Goal: Contribute content

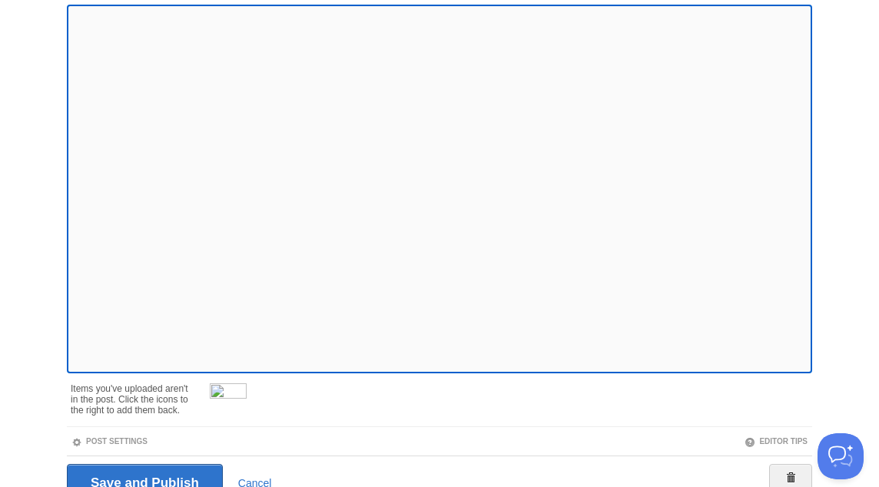
scroll to position [238, 0]
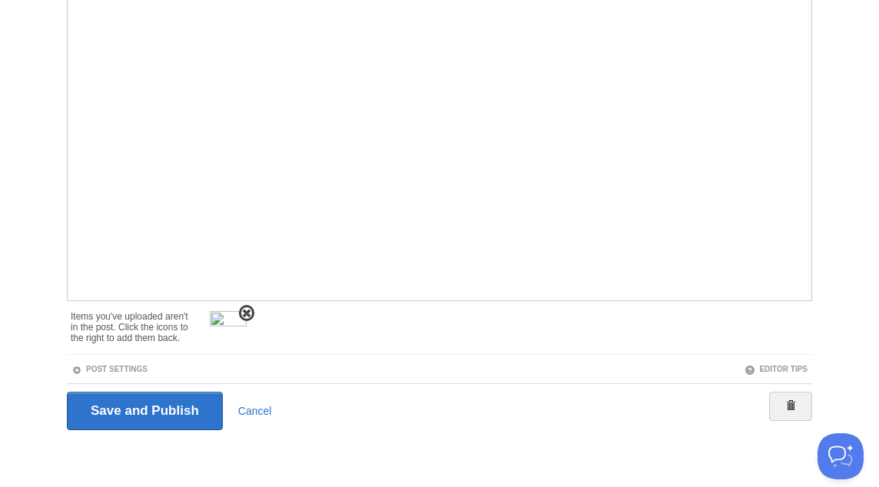
click at [246, 314] on span at bounding box center [246, 313] width 11 height 11
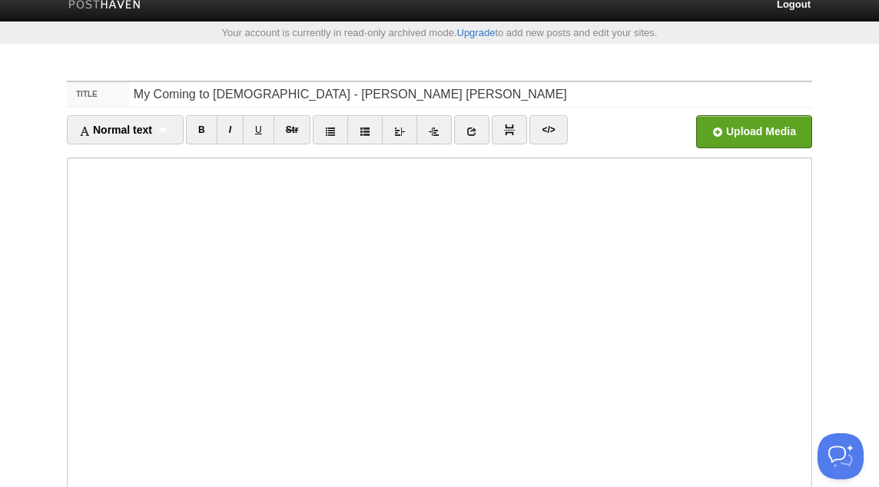
scroll to position [0, 0]
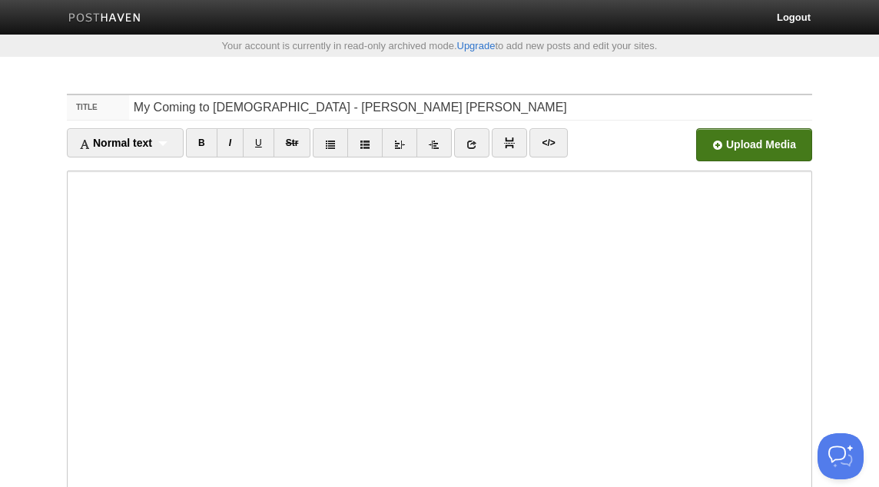
click at [772, 141] on input "file" at bounding box center [291, 149] width 1164 height 78
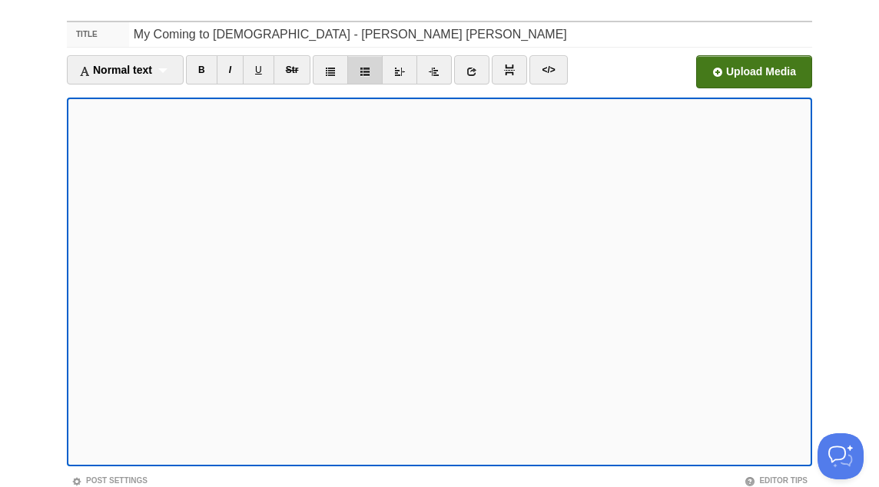
scroll to position [184, 0]
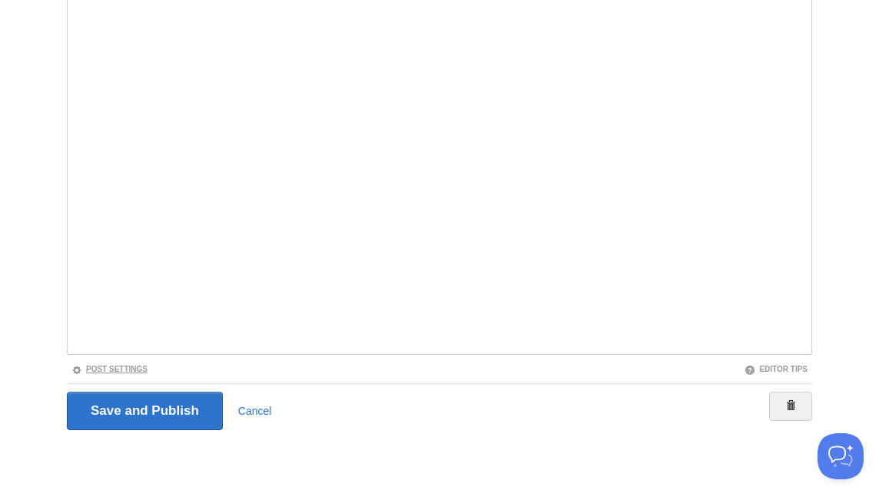
click at [144, 365] on link "Post Settings" at bounding box center [109, 369] width 76 height 8
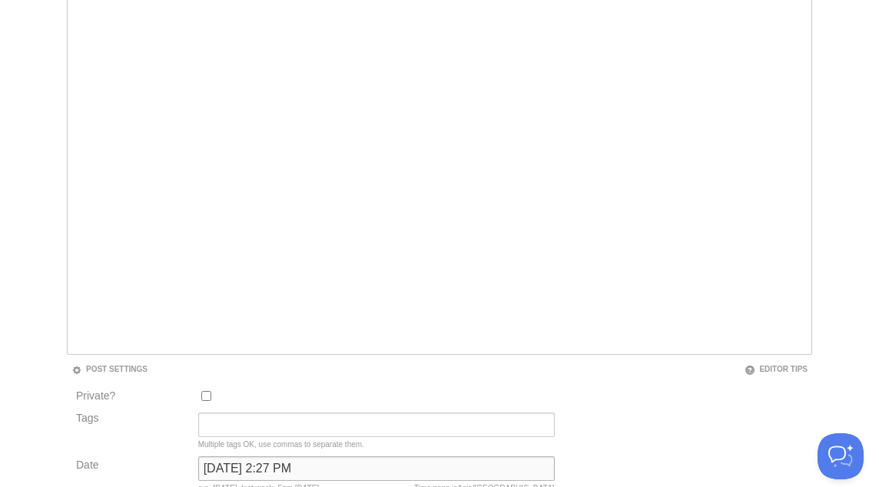
click at [285, 466] on input "[DATE] 2:27 PM" at bounding box center [376, 469] width 357 height 25
type input "now"
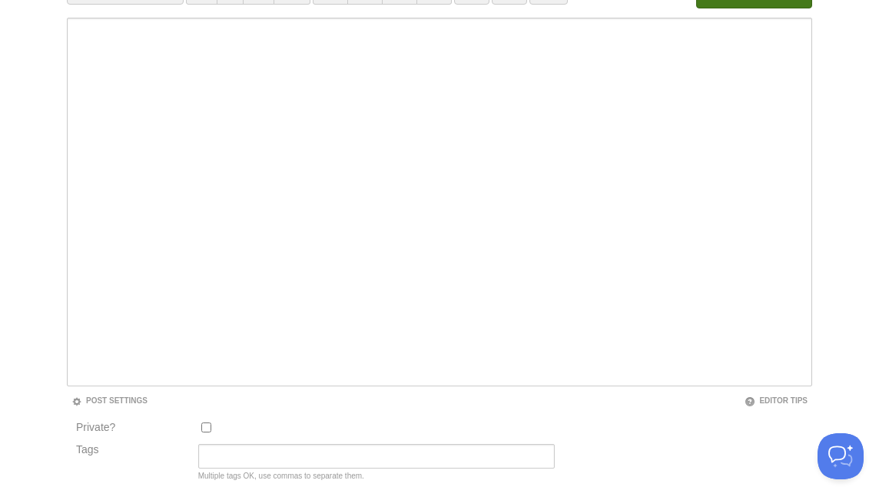
scroll to position [80, 0]
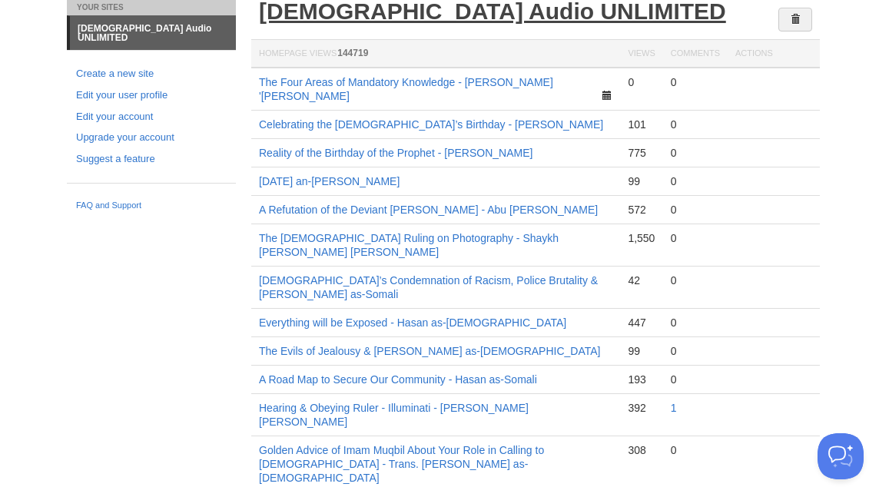
click at [365, 15] on link "[DEMOGRAPHIC_DATA] Audio UNLIMITED" at bounding box center [492, 10] width 467 height 25
click at [389, 14] on link "[DEMOGRAPHIC_DATA] Audio UNLIMITED" at bounding box center [492, 10] width 467 height 25
click at [366, 3] on link "[DEMOGRAPHIC_DATA] Audio UNLIMITED" at bounding box center [492, 10] width 467 height 25
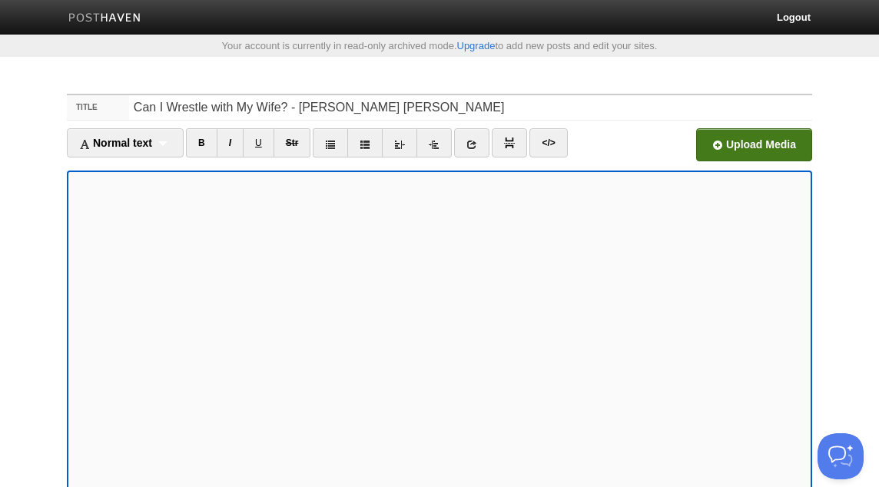
click at [737, 146] on input "file" at bounding box center [291, 149] width 1164 height 78
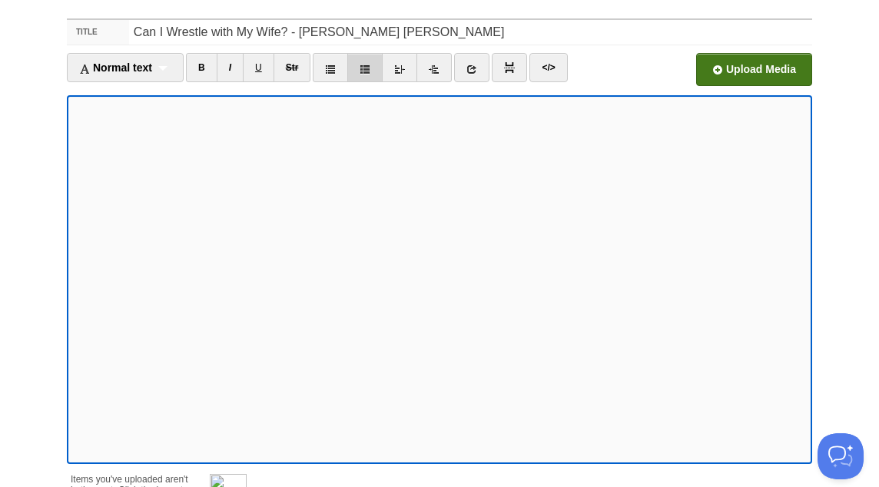
scroll to position [238, 0]
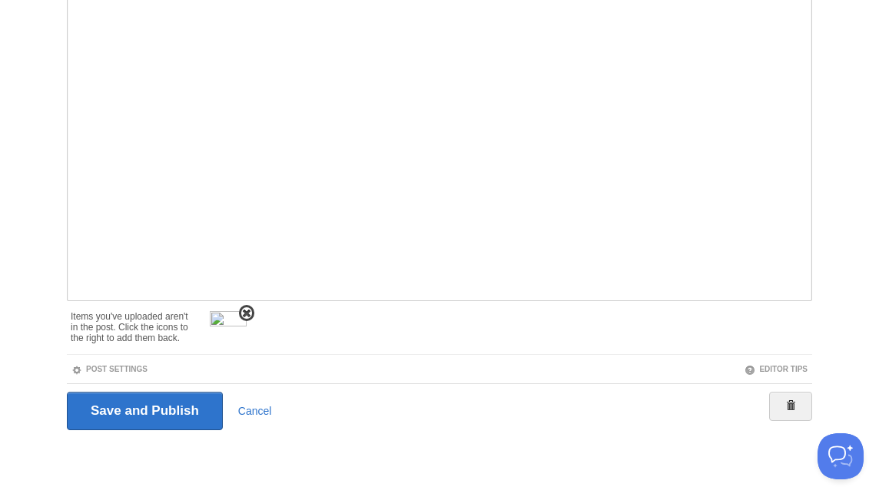
click at [248, 314] on span at bounding box center [246, 313] width 11 height 11
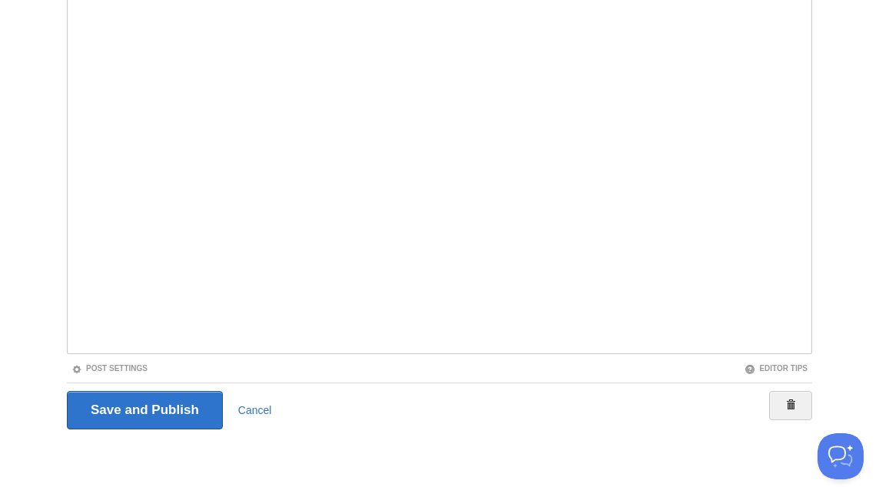
scroll to position [184, 0]
click at [143, 370] on link "Post Settings" at bounding box center [109, 369] width 76 height 8
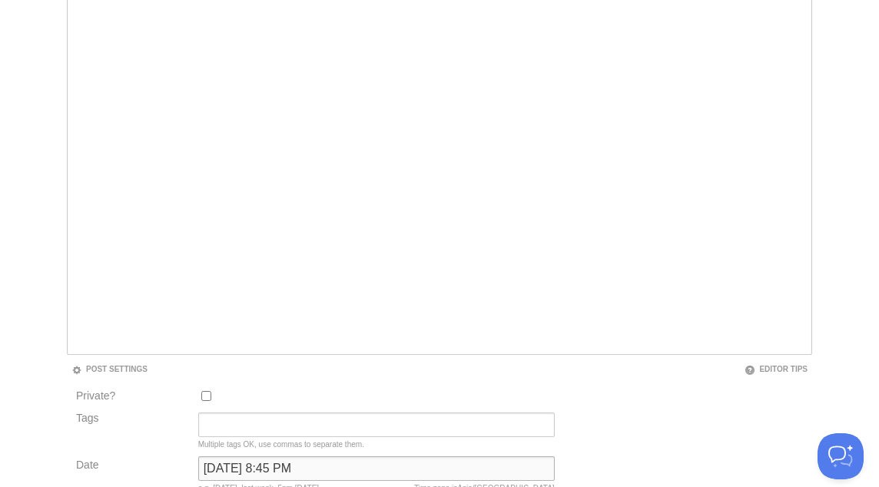
click at [278, 473] on input "[DATE] 8:45 PM" at bounding box center [376, 469] width 357 height 25
click at [278, 472] on input "[DATE] 8:45 PM" at bounding box center [376, 469] width 357 height 25
click at [278, 473] on input "[DATE] 8:45 PM" at bounding box center [376, 469] width 357 height 25
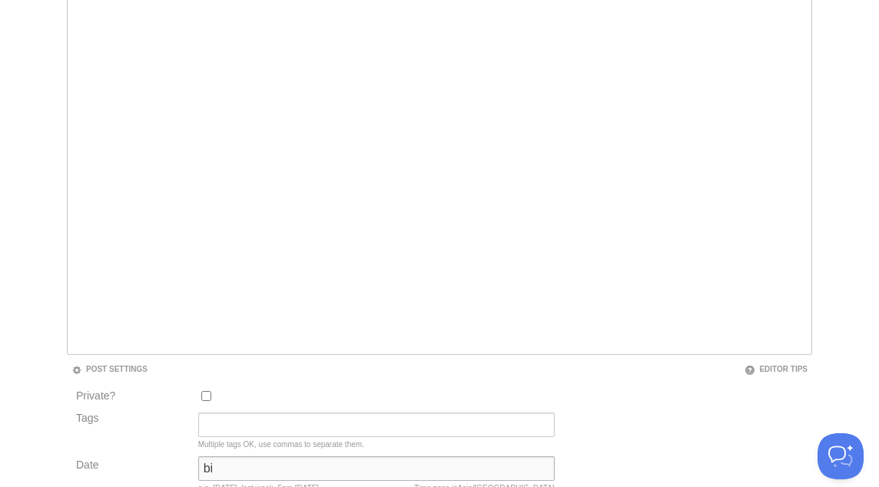
type input "b"
type input "now"
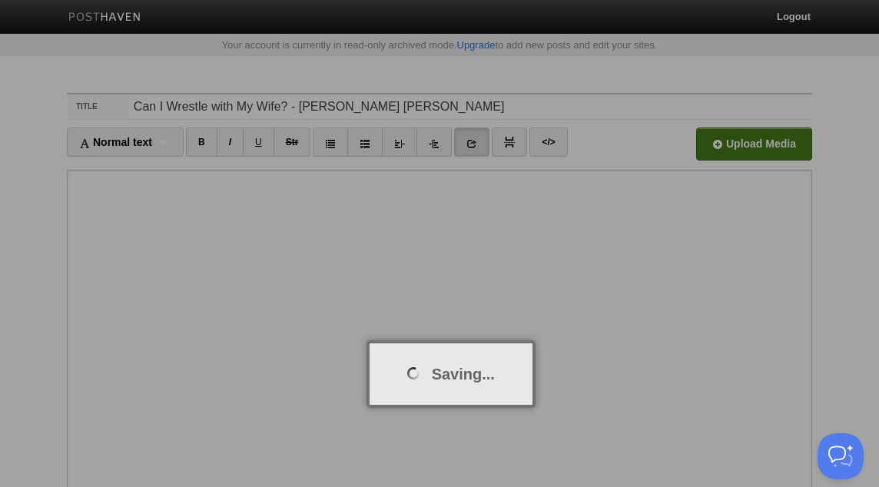
scroll to position [0, 0]
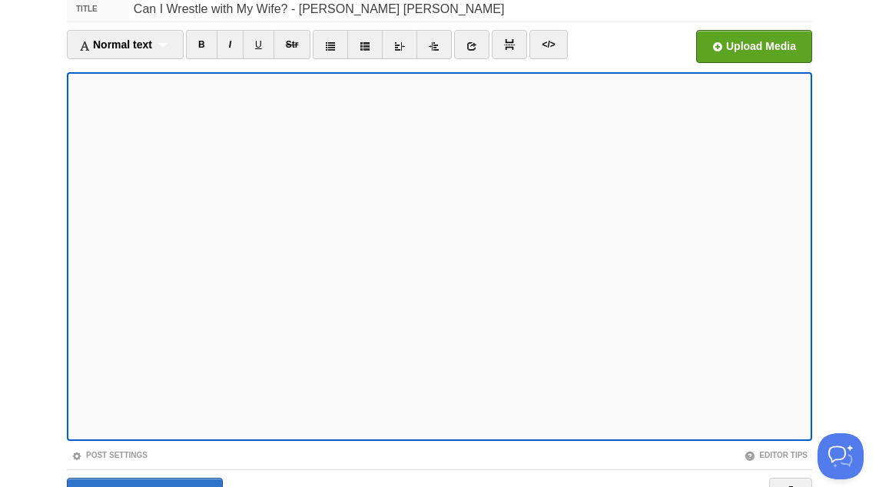
scroll to position [184, 0]
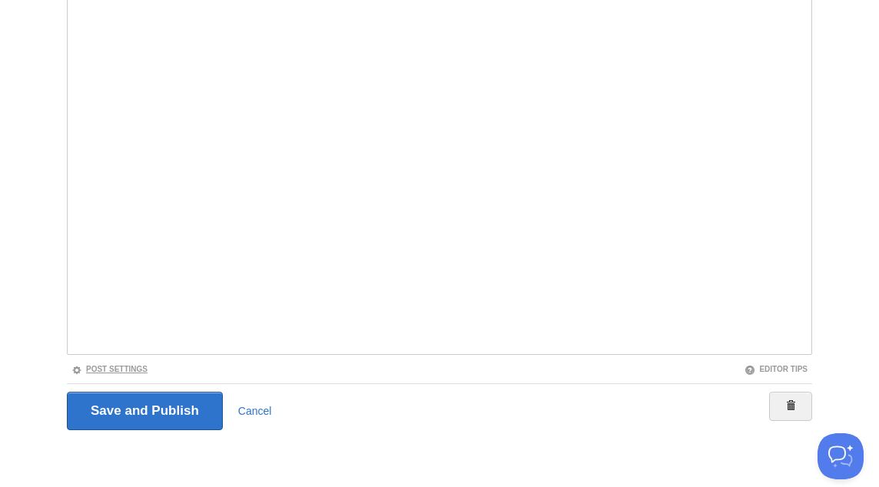
click at [130, 368] on link "Post Settings" at bounding box center [109, 369] width 76 height 8
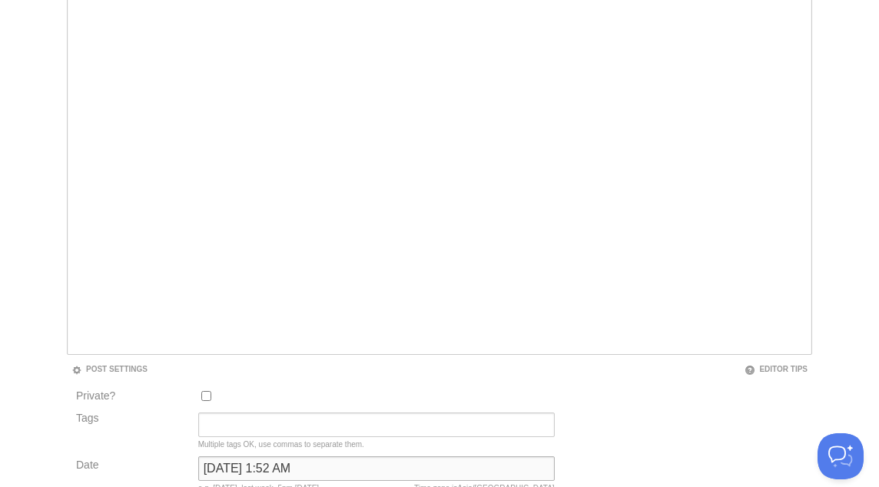
click at [290, 467] on input "[DATE] 1:52 AM" at bounding box center [376, 469] width 357 height 25
type input "now"
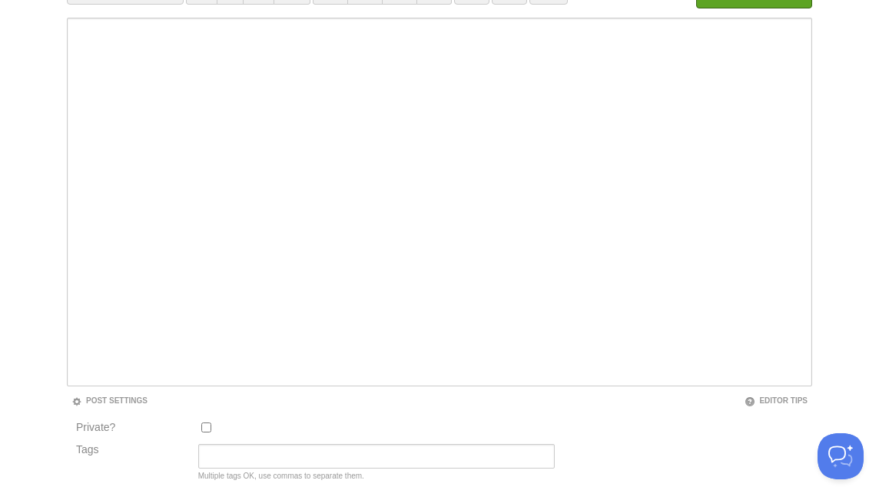
scroll to position [80, 0]
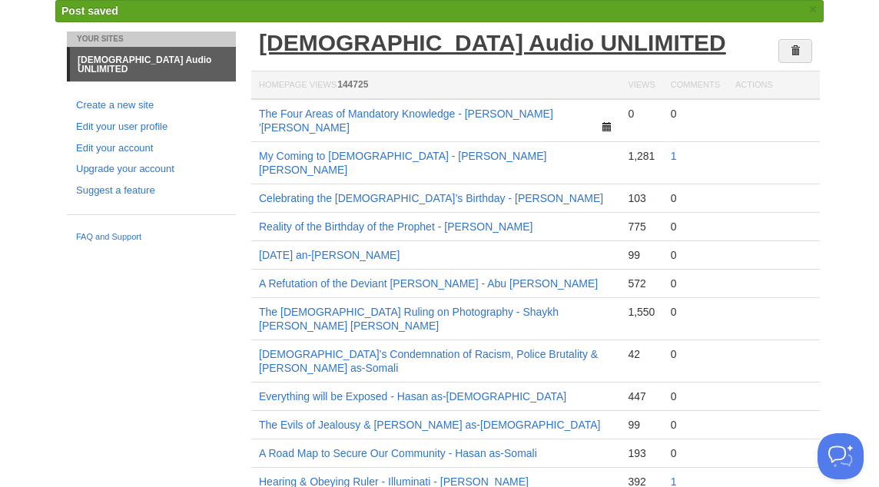
click at [370, 39] on link "[DEMOGRAPHIC_DATA] Audio UNLIMITED" at bounding box center [492, 42] width 467 height 25
